Goal: Check status: Check status

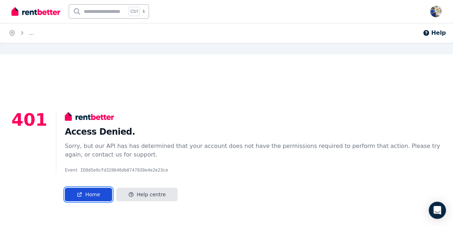
click at [77, 195] on icon at bounding box center [80, 195] width 6 height 6
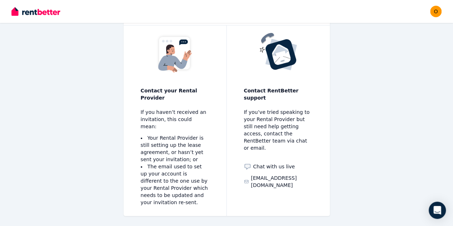
scroll to position [81, 0]
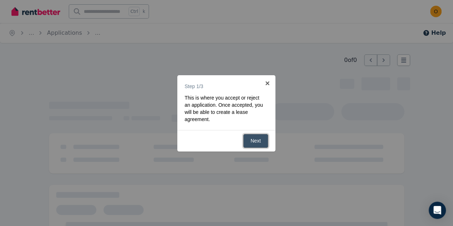
click at [255, 141] on link "Next" at bounding box center [255, 141] width 25 height 14
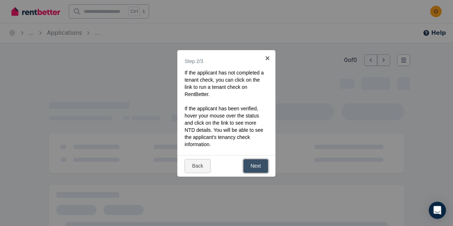
click at [251, 167] on link "Next" at bounding box center [255, 166] width 25 height 14
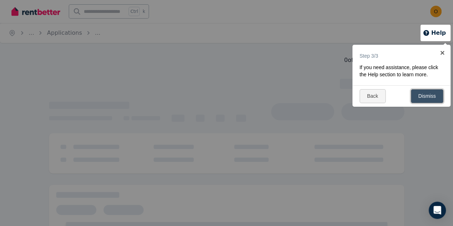
click at [430, 95] on link "Dismiss" at bounding box center [427, 96] width 33 height 14
